Goal: Transaction & Acquisition: Purchase product/service

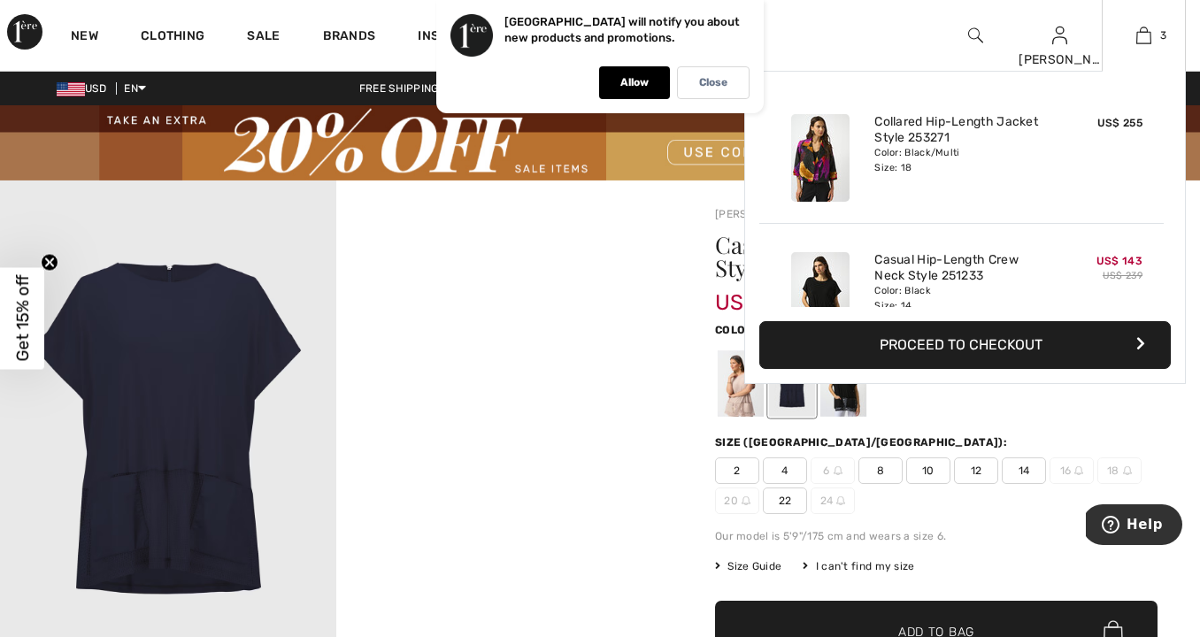
scroll to position [476, 0]
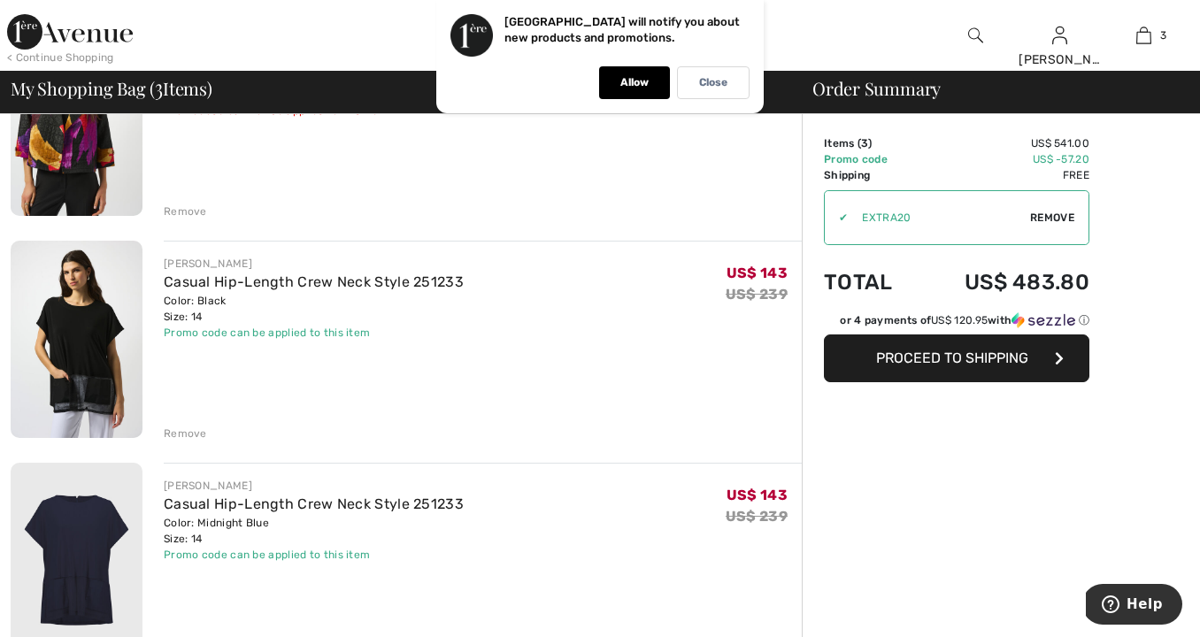
scroll to position [252, 0]
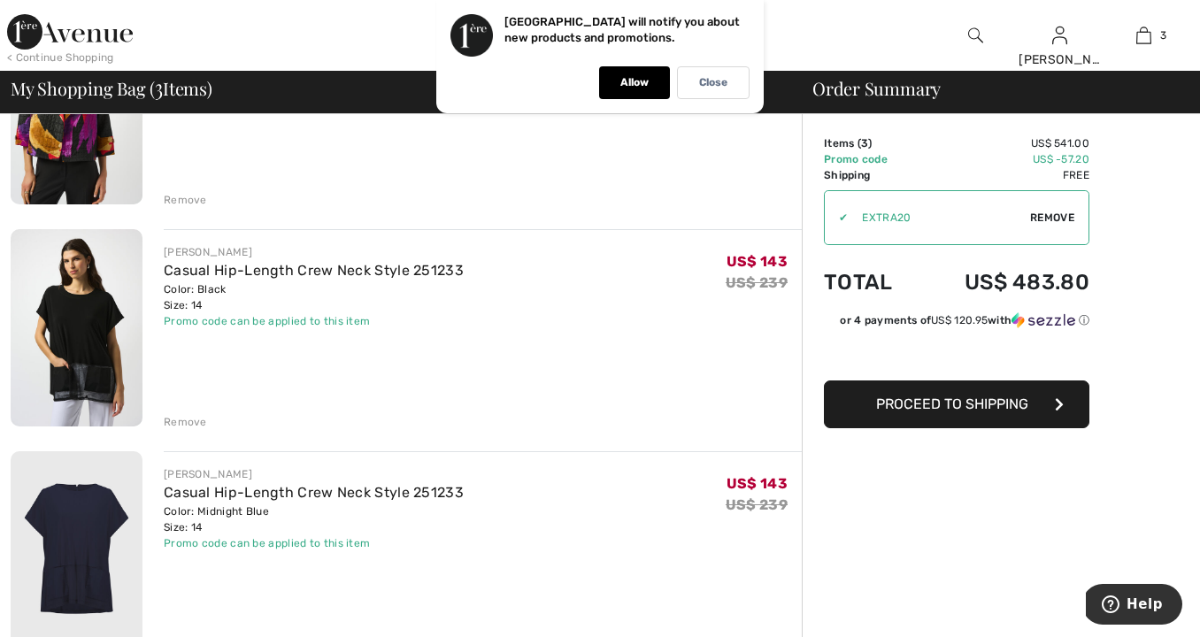
click at [181, 420] on div "Remove" at bounding box center [185, 422] width 43 height 16
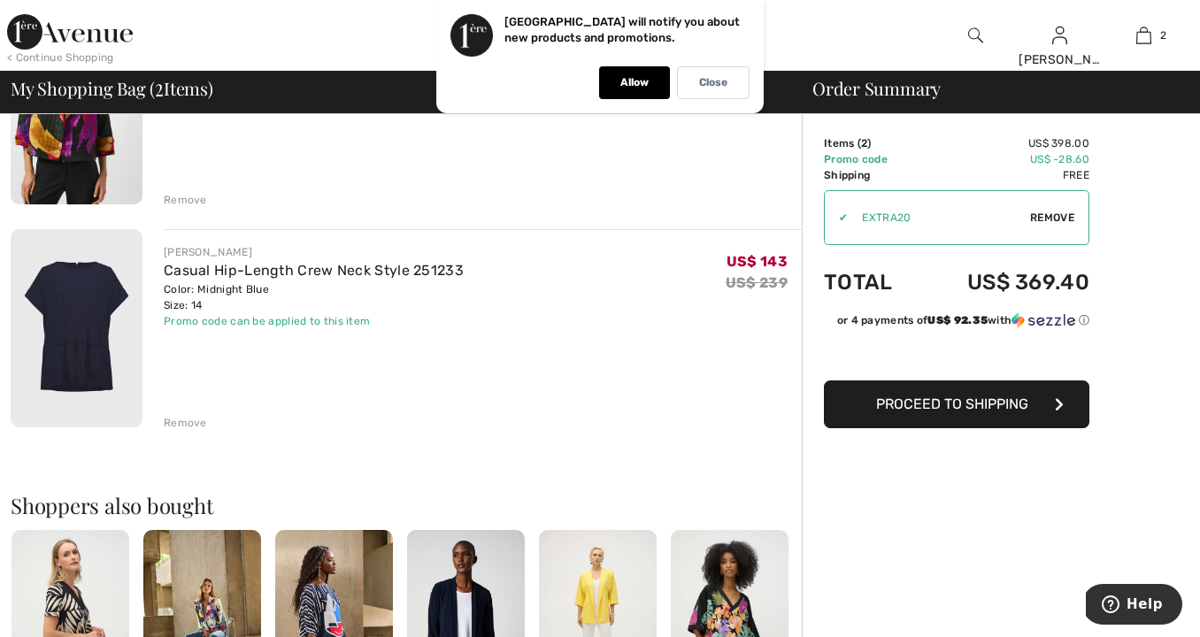
click at [189, 422] on div "Remove" at bounding box center [185, 423] width 43 height 16
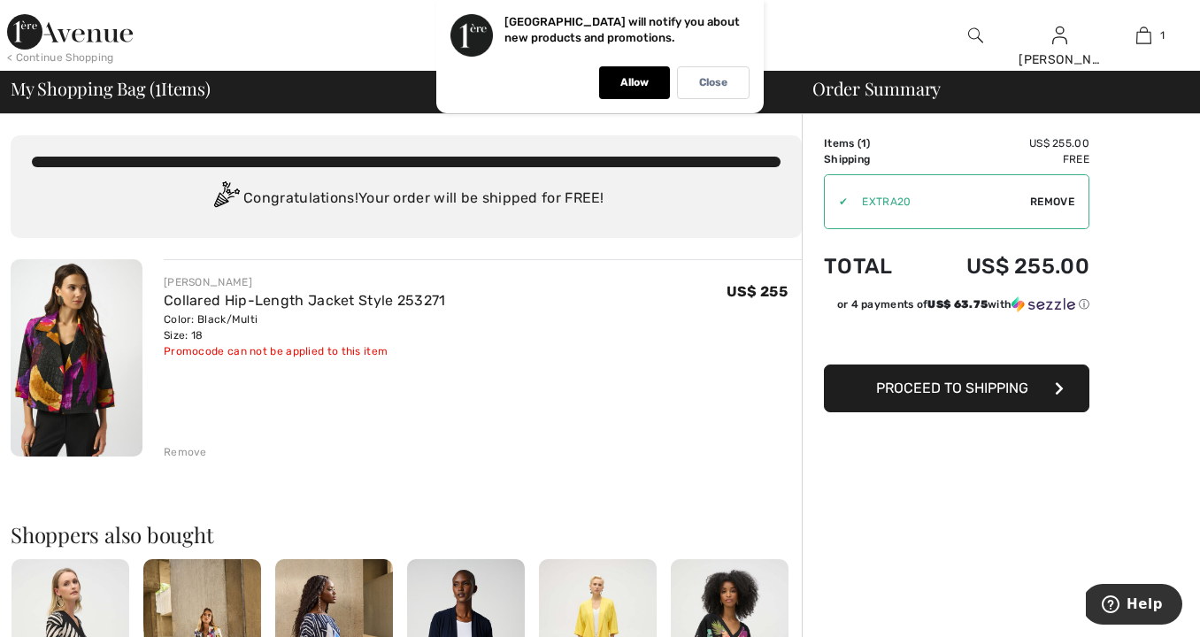
scroll to position [0, 0]
click at [73, 31] on img at bounding box center [70, 31] width 126 height 35
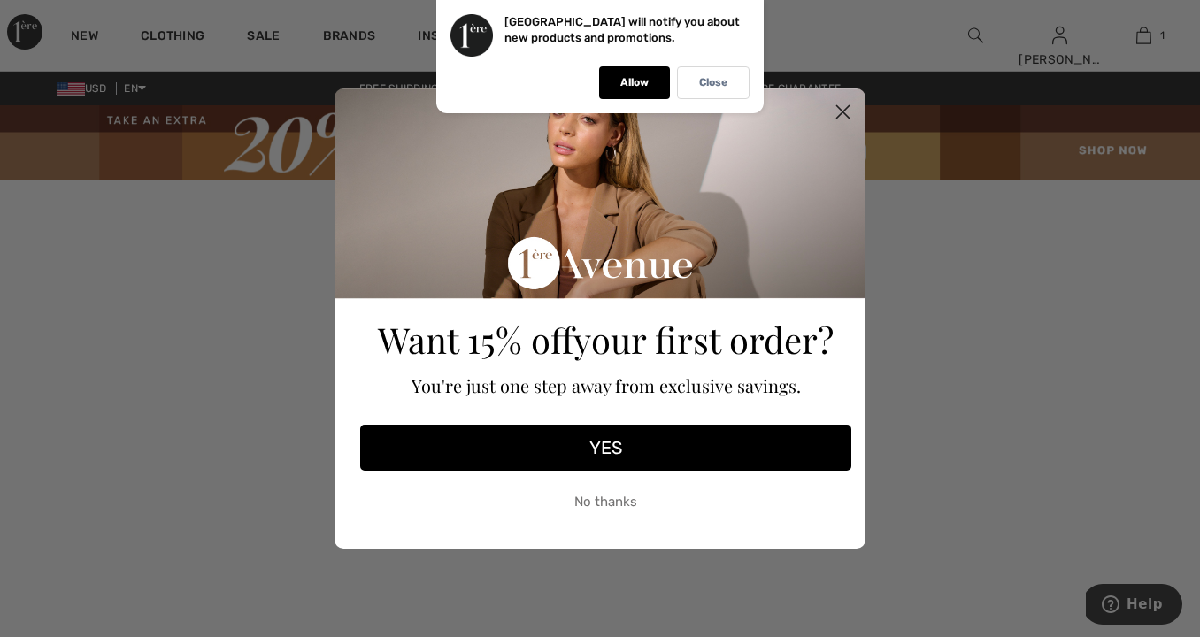
click at [845, 109] on circle "Close dialog" at bounding box center [843, 111] width 29 height 29
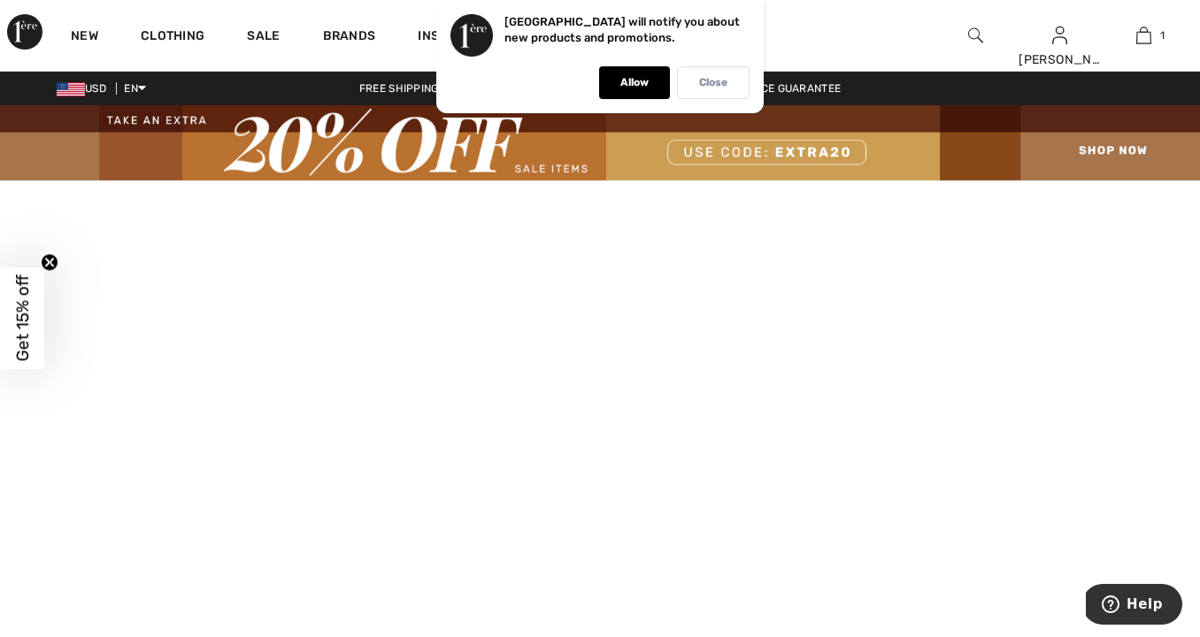
click at [717, 86] on p "Close" at bounding box center [713, 82] width 28 height 13
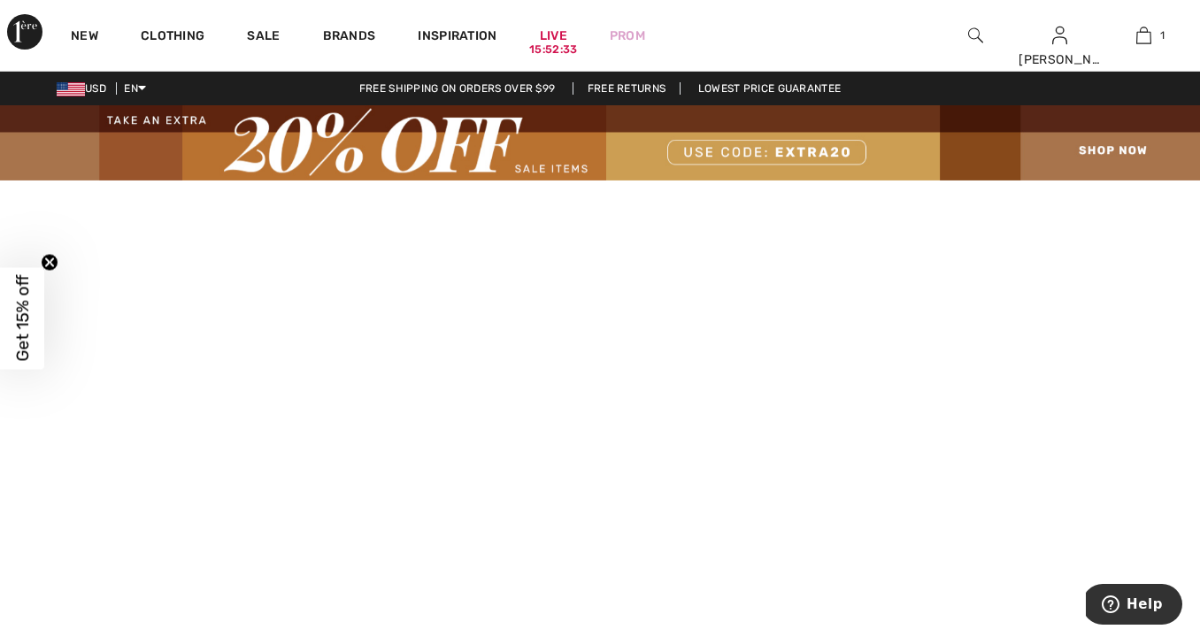
click at [414, 137] on img at bounding box center [600, 142] width 1200 height 75
click at [533, 165] on img at bounding box center [600, 142] width 1200 height 75
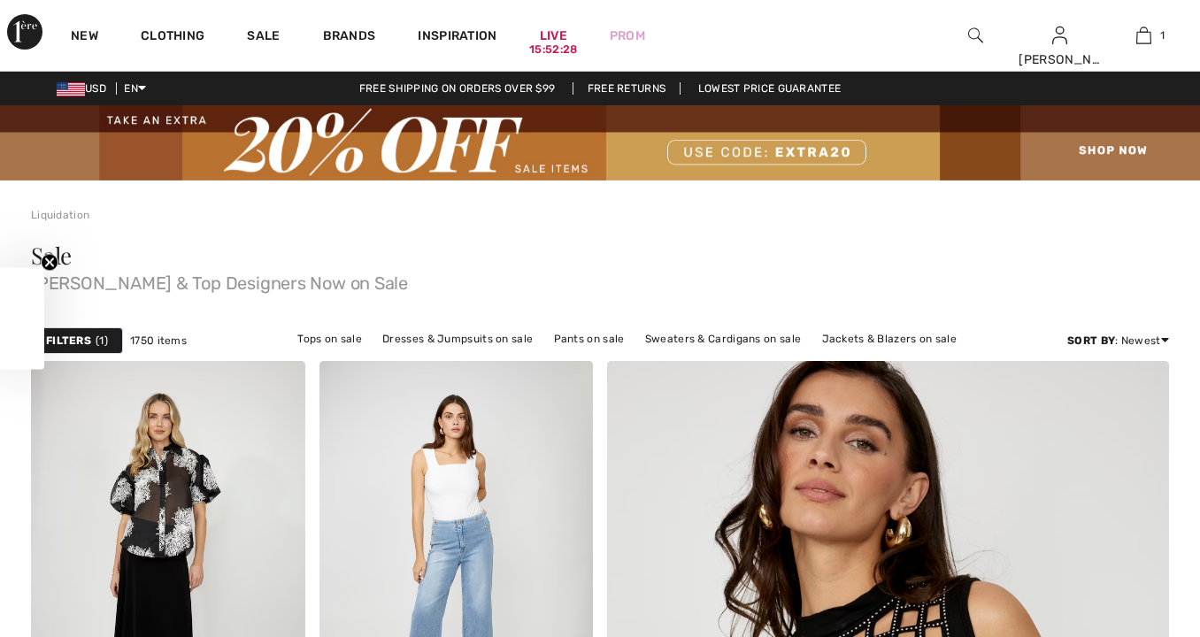
checkbox input "true"
click at [818, 338] on link "Jackets & Blazers on sale" at bounding box center [890, 339] width 153 height 23
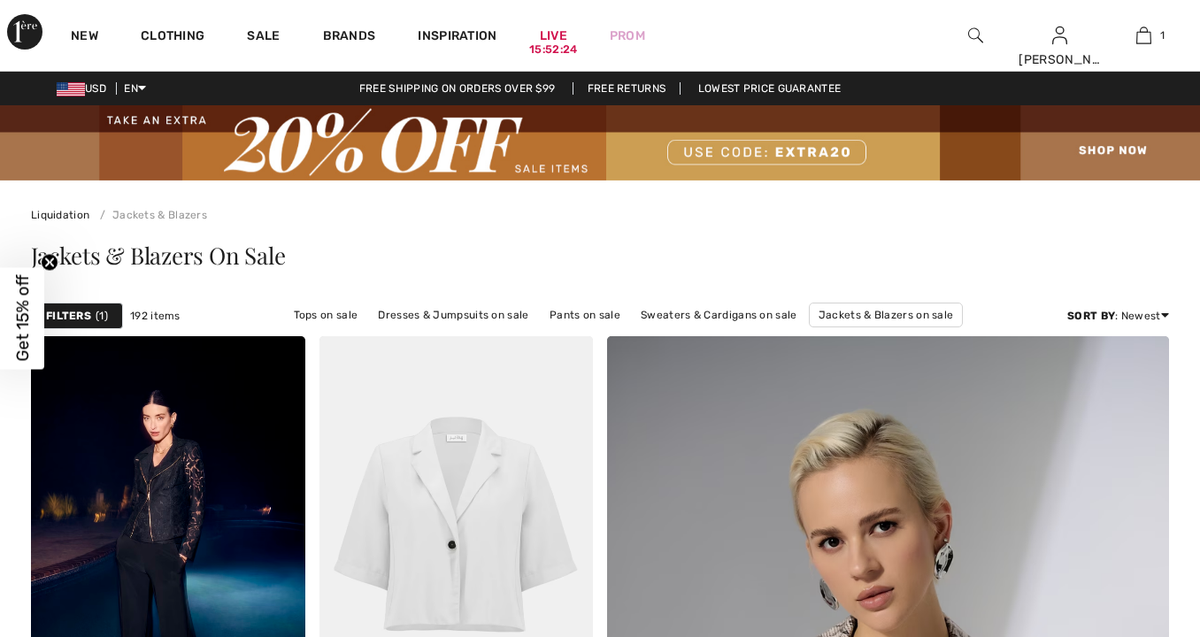
checkbox input "true"
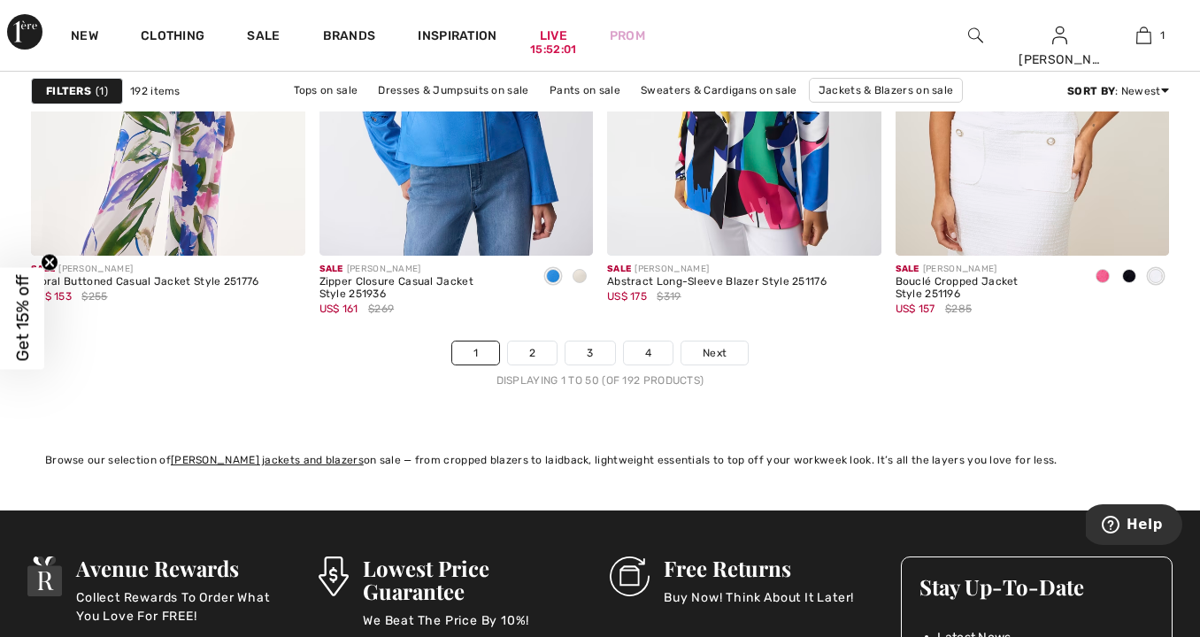
scroll to position [7776, 0]
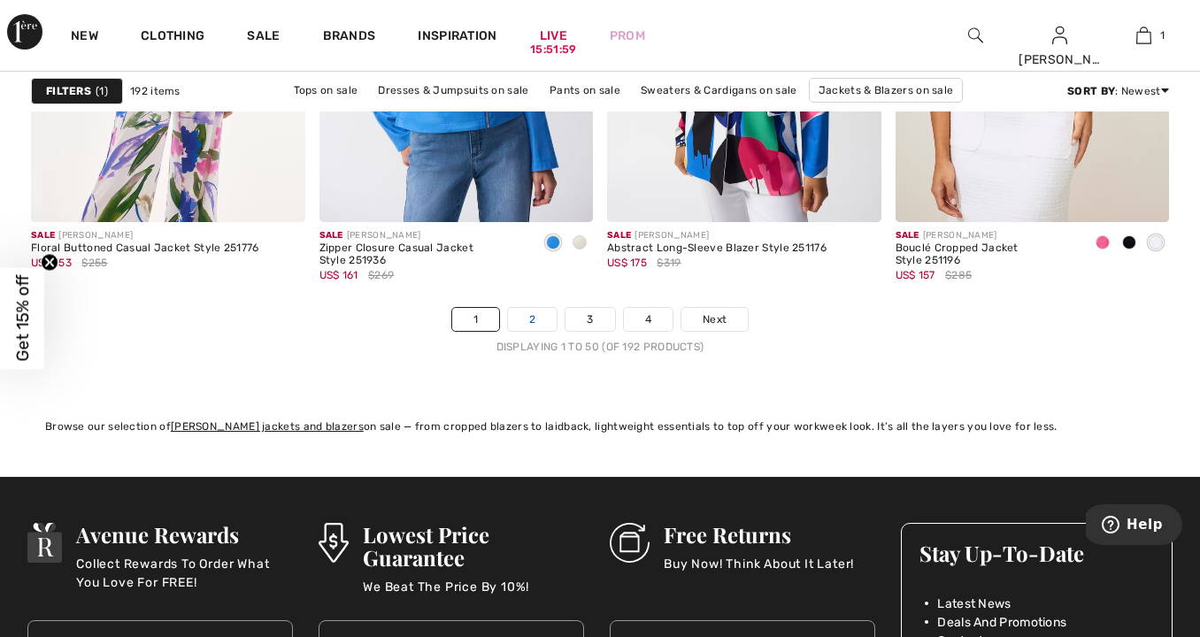
click at [533, 322] on link "2" at bounding box center [532, 319] width 49 height 23
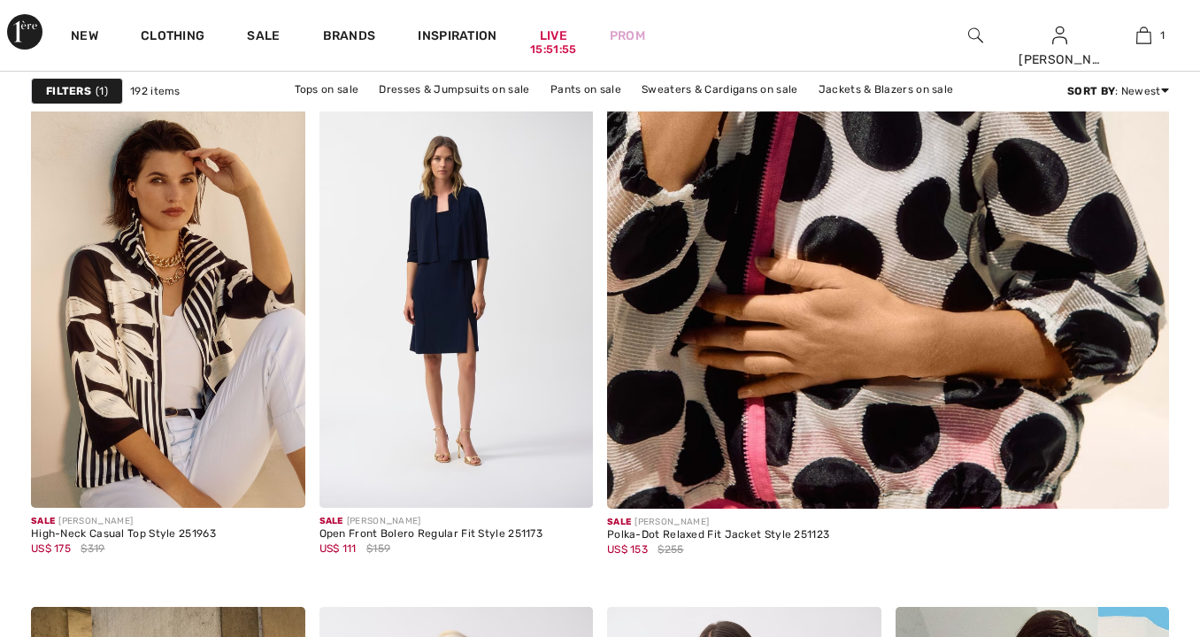
checkbox input "true"
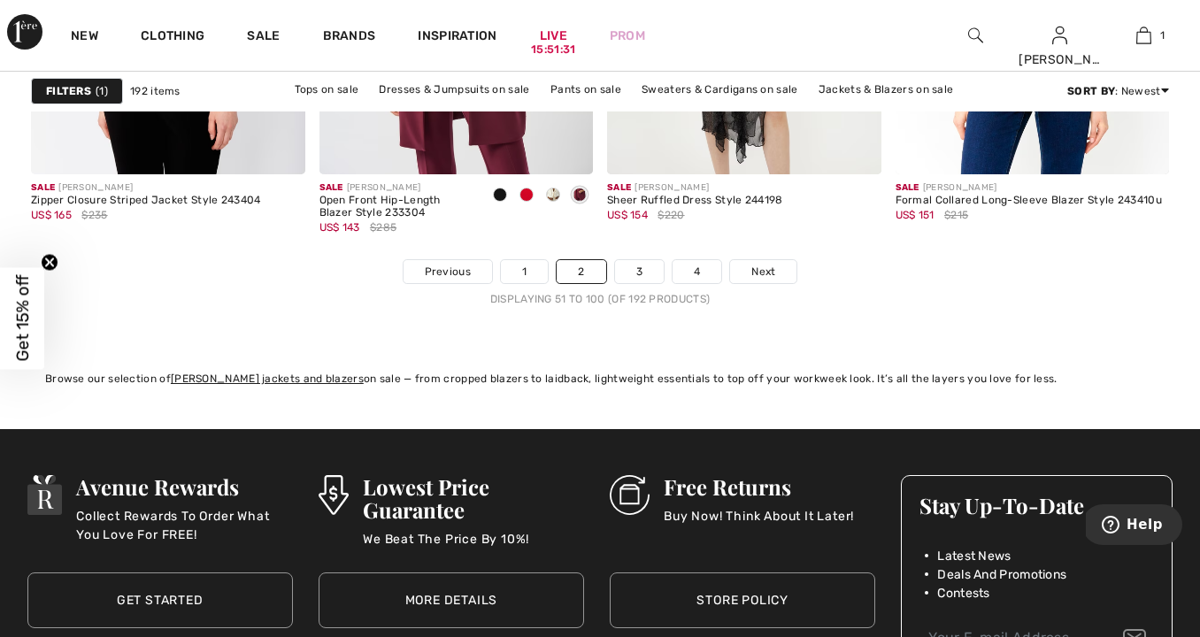
scroll to position [7826, 0]
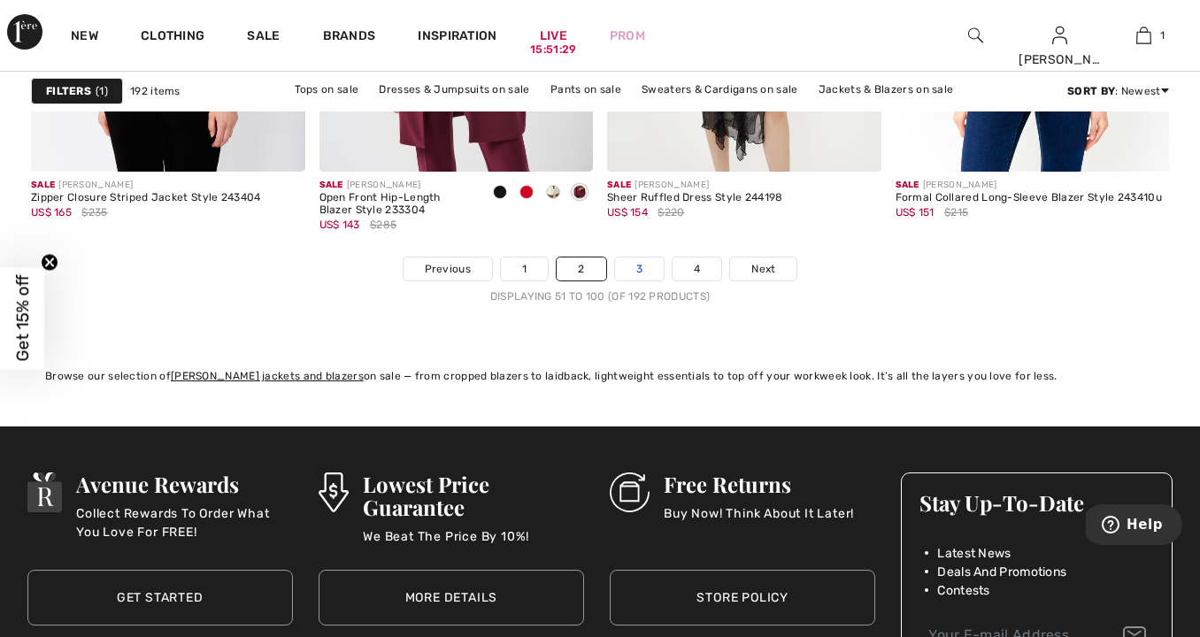
click at [643, 273] on link "3" at bounding box center [639, 269] width 49 height 23
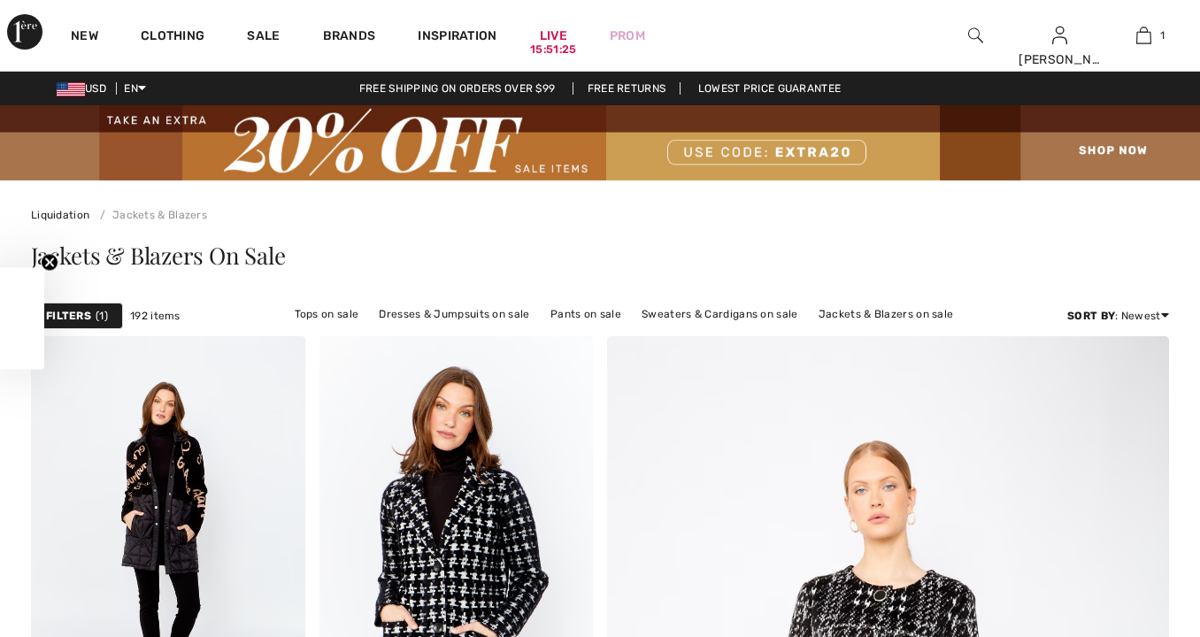
checkbox input "true"
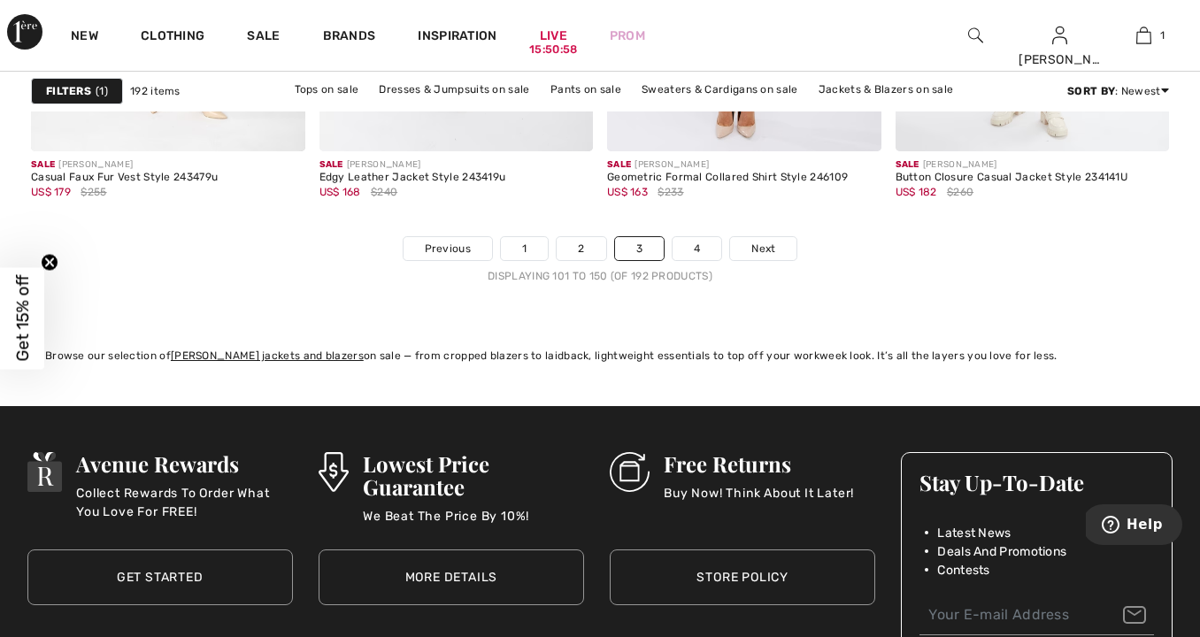
scroll to position [7854, 0]
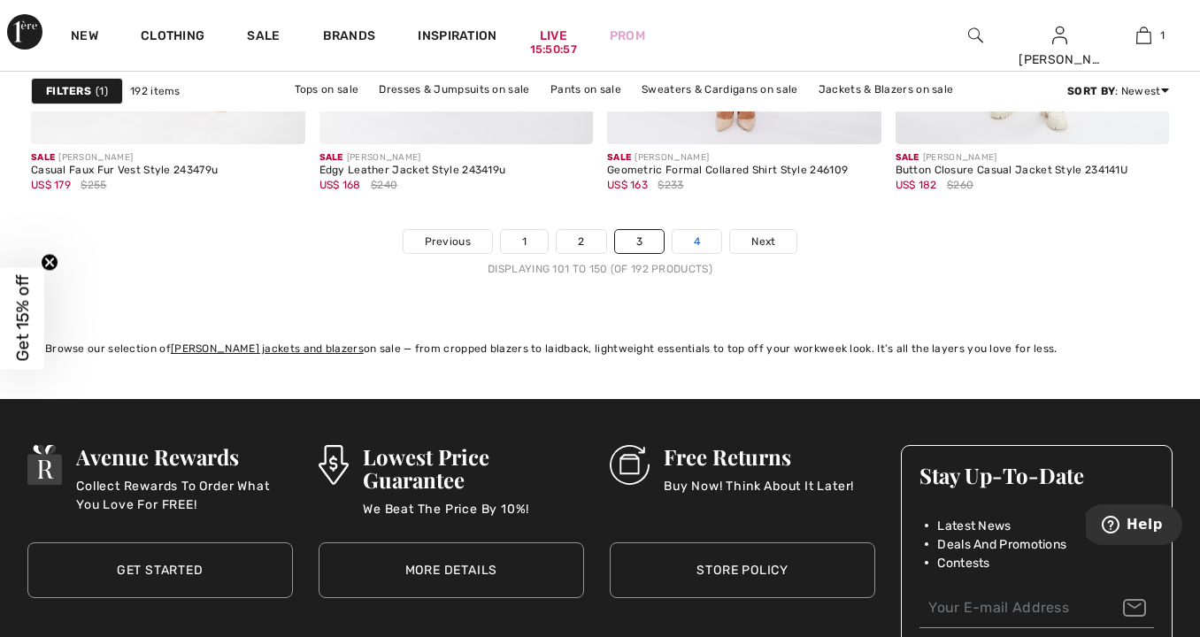
click at [701, 245] on link "4" at bounding box center [697, 241] width 49 height 23
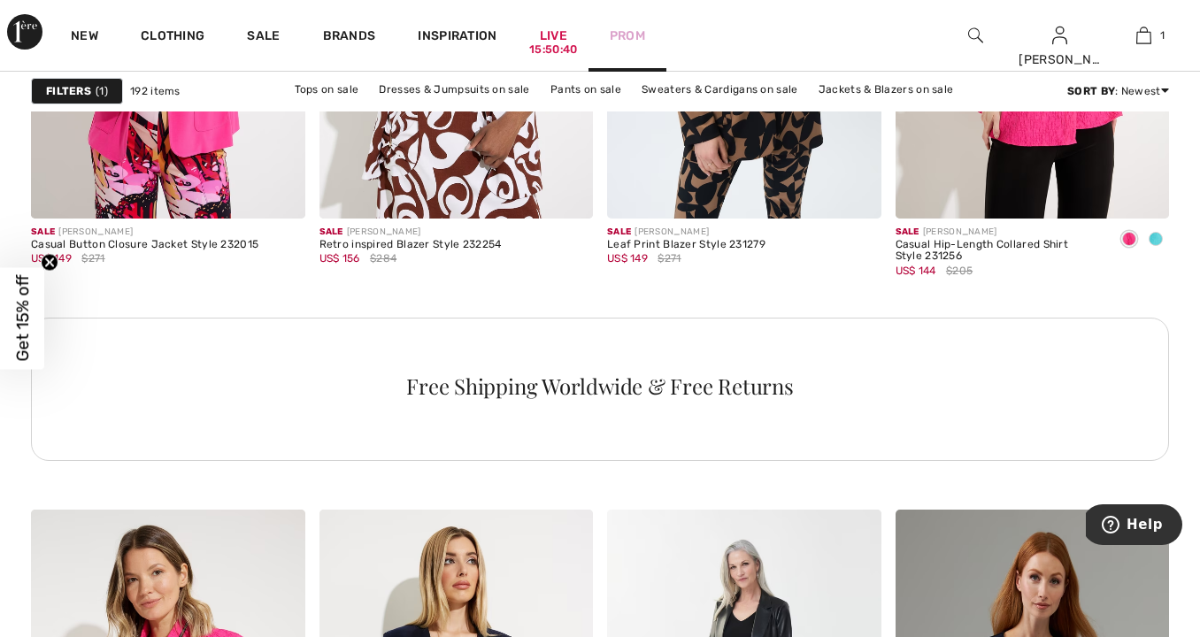
scroll to position [6059, 0]
